Goal: Book appointment/travel/reservation

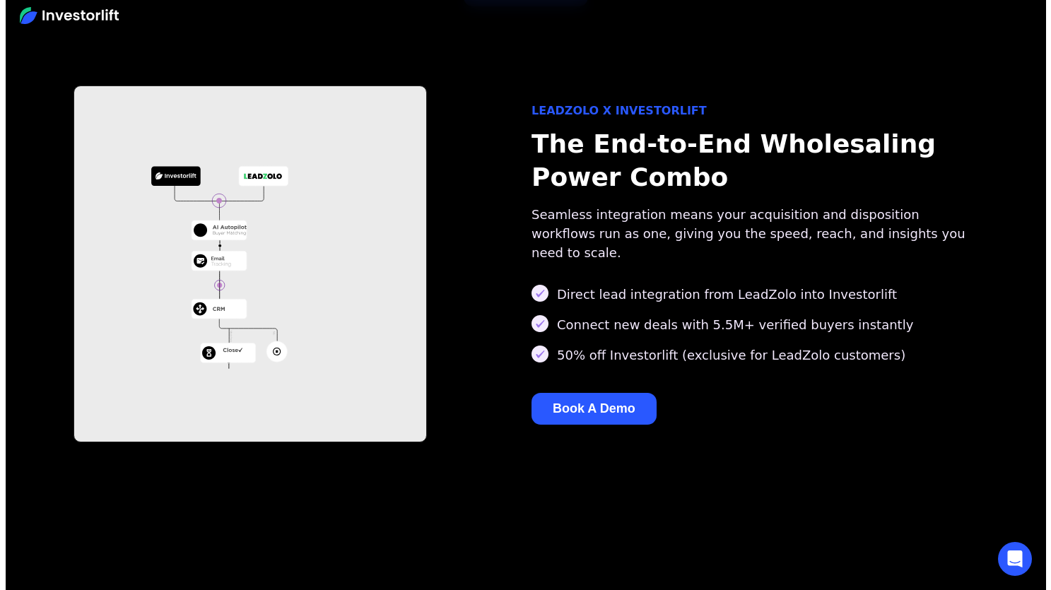
scroll to position [1477, 0]
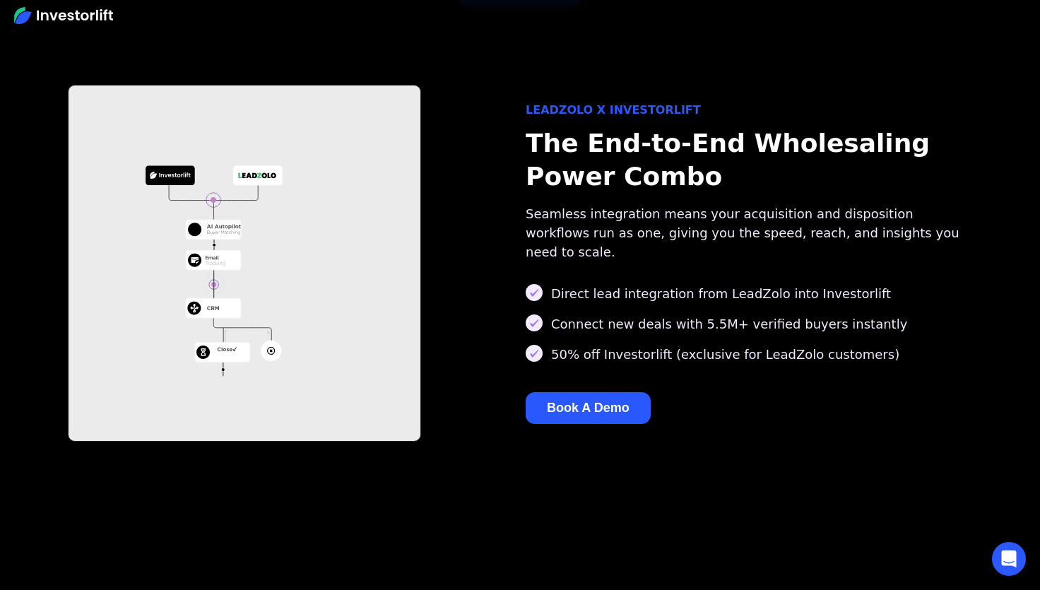
click at [561, 392] on button "Book A Demo" at bounding box center [588, 408] width 125 height 32
